Goal: Task Accomplishment & Management: Manage account settings

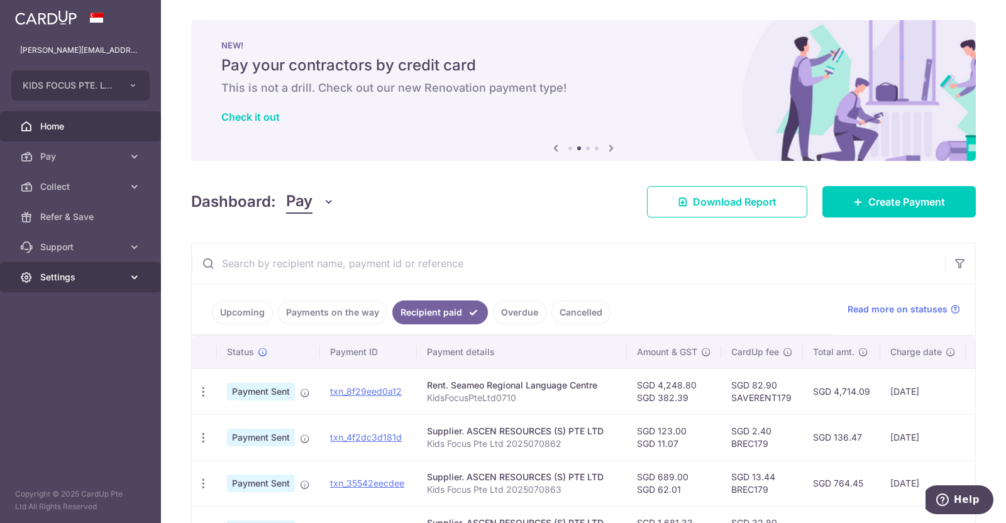
click at [133, 275] on icon at bounding box center [134, 277] width 13 height 13
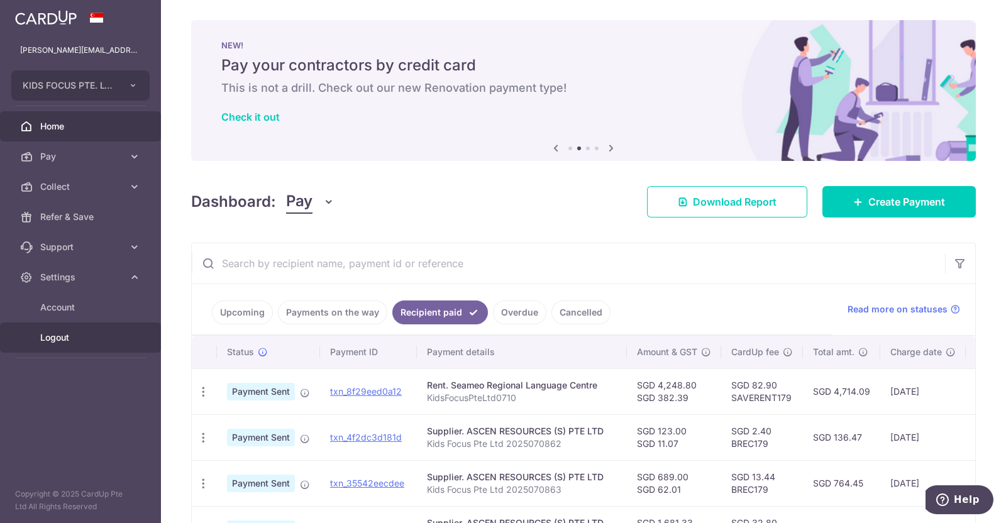
click at [63, 335] on span "Logout" at bounding box center [81, 337] width 83 height 13
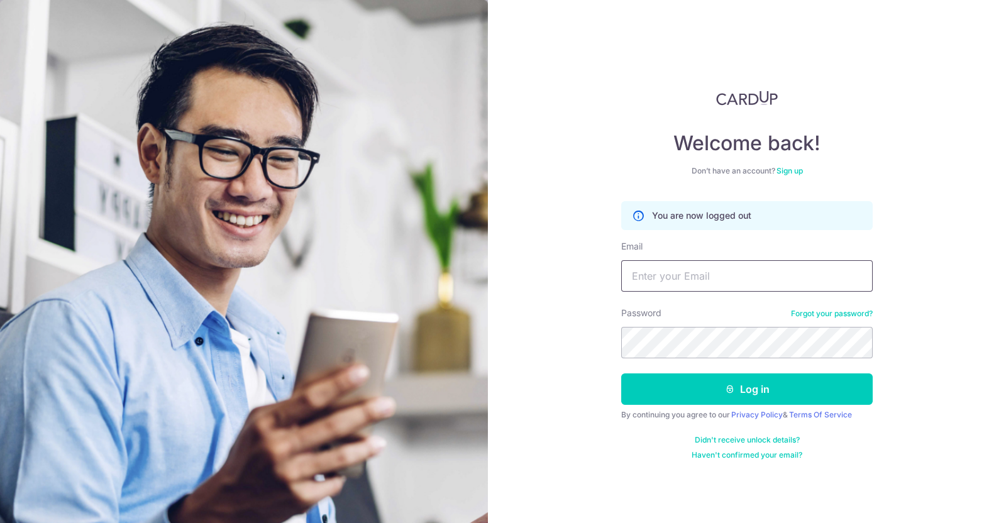
click at [626, 262] on input "Email" at bounding box center [747, 275] width 252 height 31
type input "sarah.kidsfocus@gmail.com"
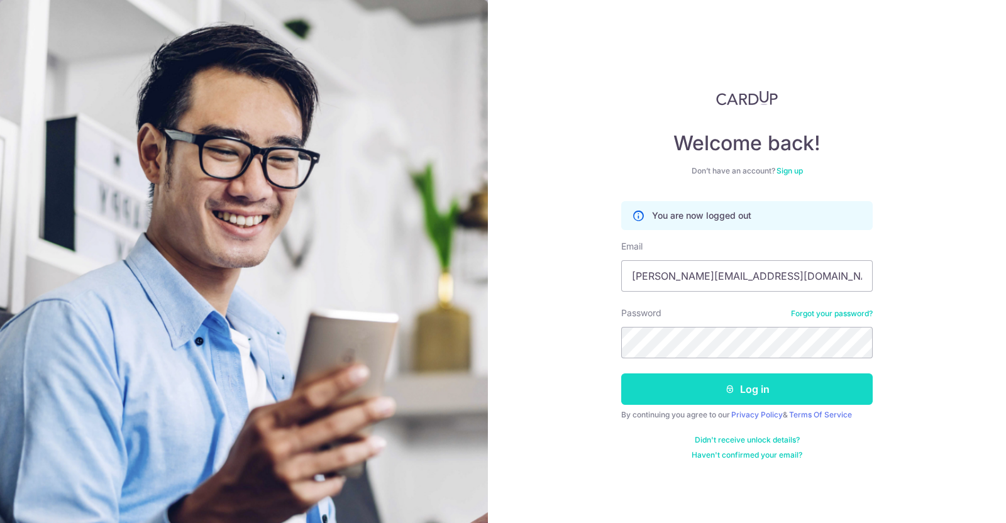
click at [709, 388] on button "Log in" at bounding box center [747, 389] width 252 height 31
